Goal: Check status: Check status

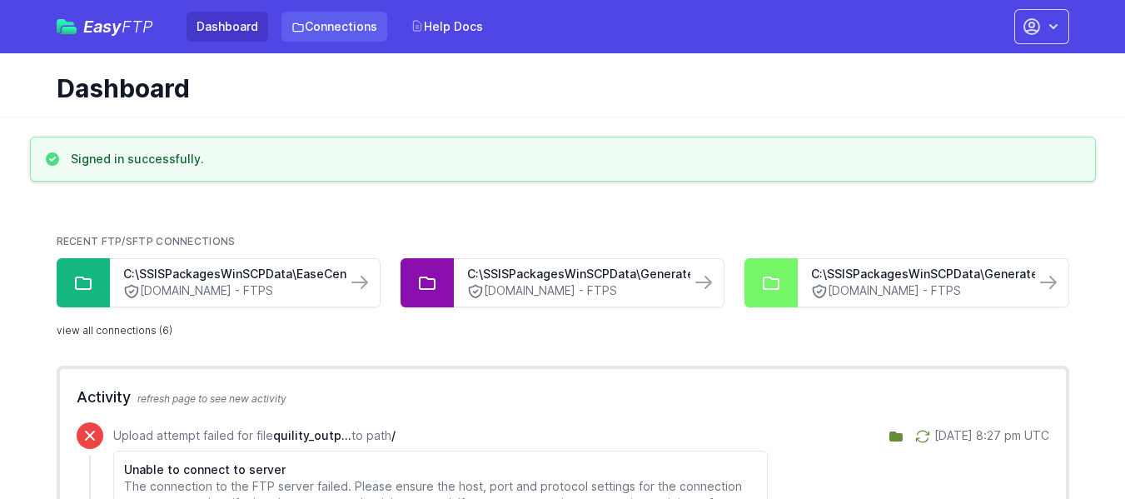
click at [316, 29] on link "Connections" at bounding box center [334, 27] width 106 height 30
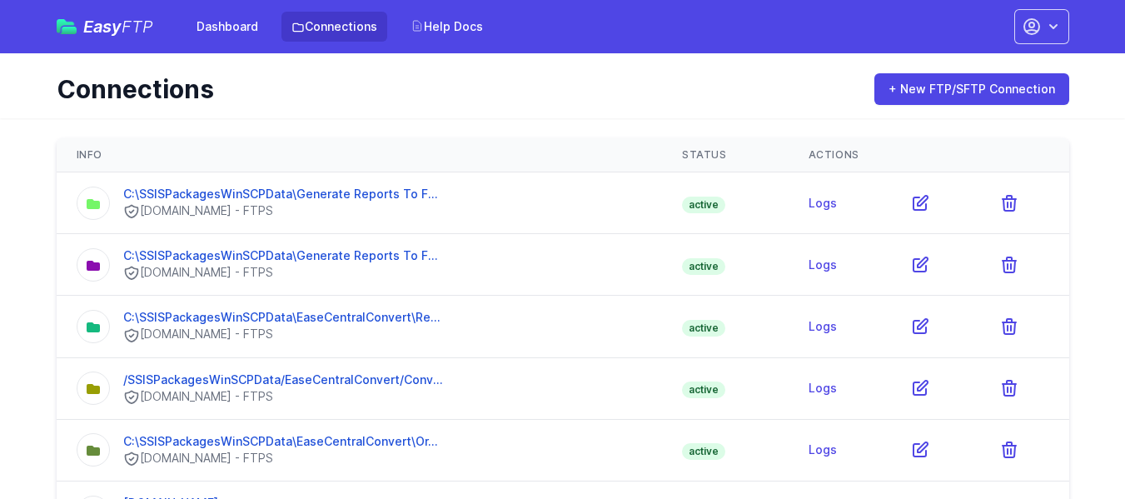
scroll to position [64, 0]
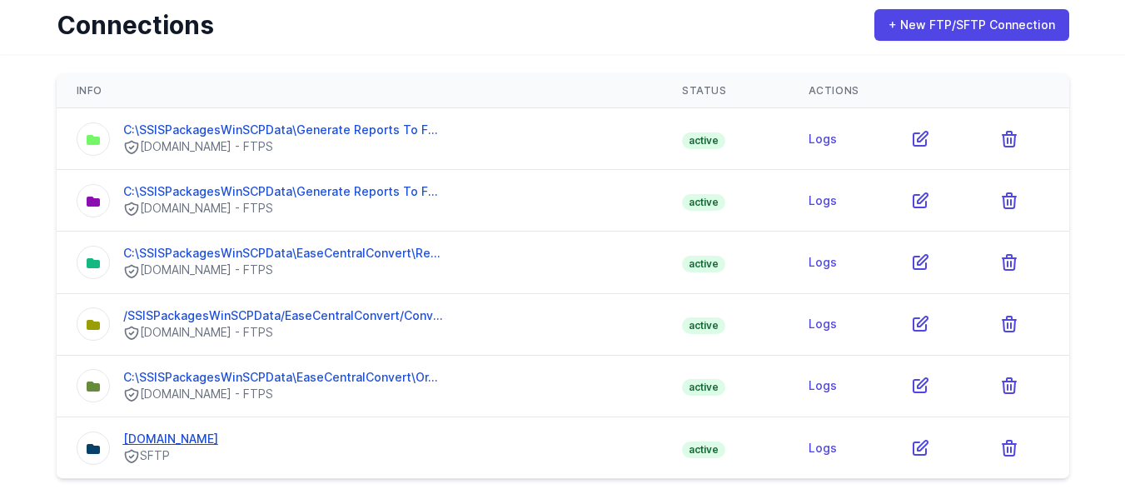
click at [147, 436] on link "[DOMAIN_NAME]" at bounding box center [170, 438] width 95 height 14
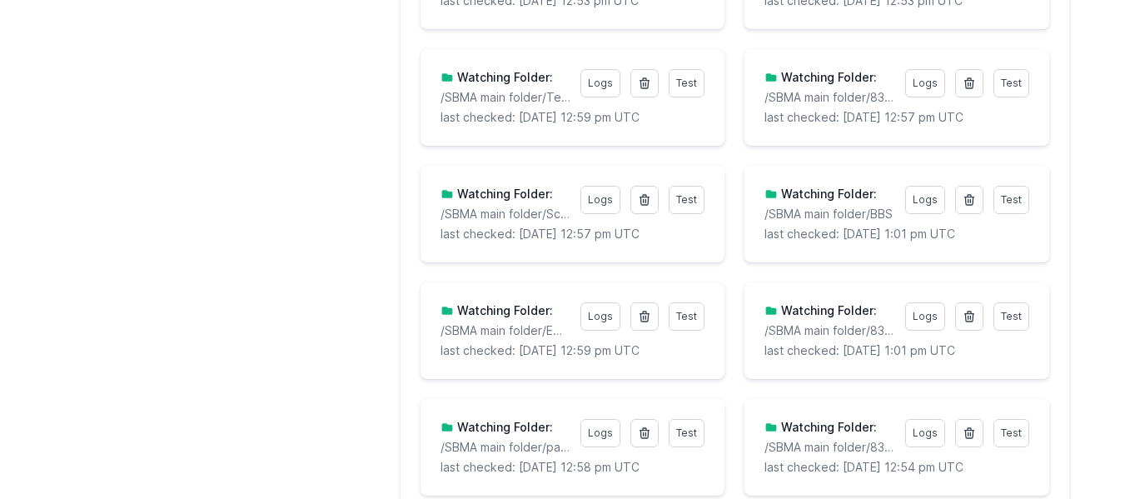
scroll to position [3340, 0]
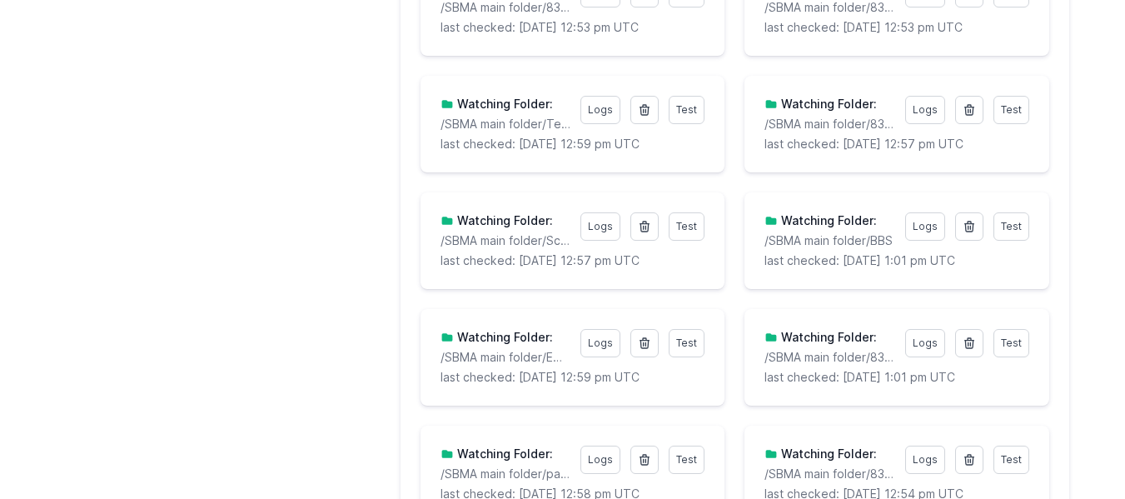
click at [551, 122] on p "/SBMA main folder/Test Ease_Enrollvb" at bounding box center [505, 124] width 130 height 17
